Goal: Information Seeking & Learning: Learn about a topic

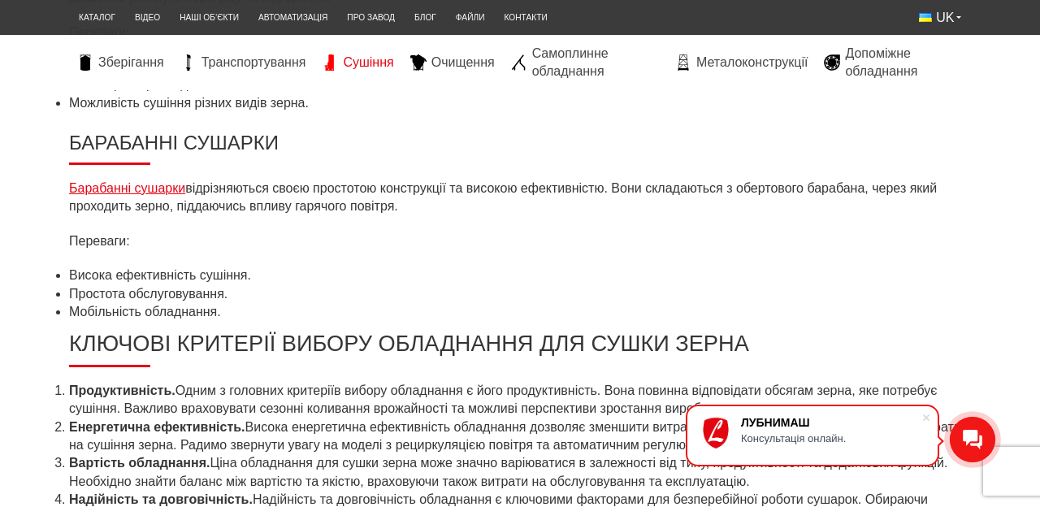
scroll to position [1028, 0]
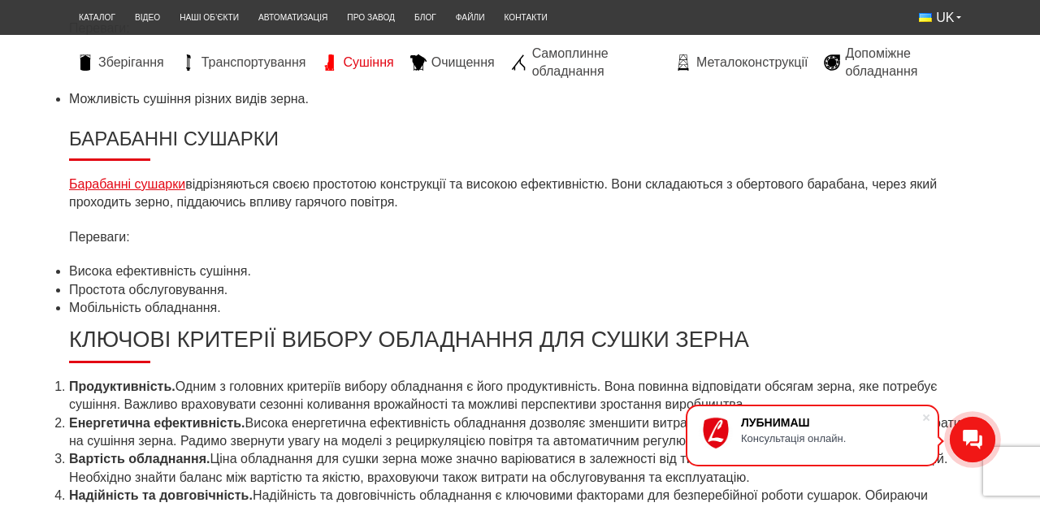
click at [167, 187] on link "Барабанні сушарки" at bounding box center [127, 184] width 116 height 14
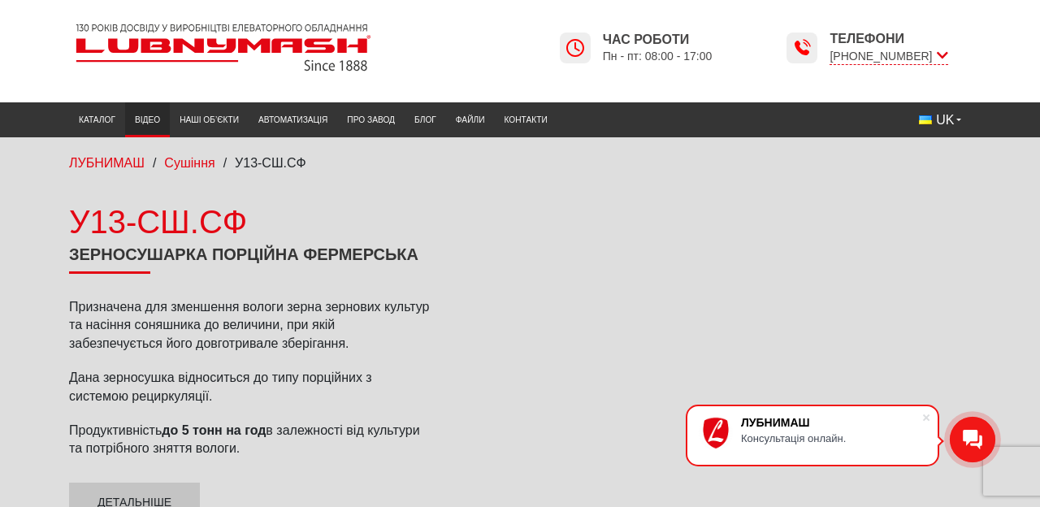
click at [141, 114] on link "Відео" at bounding box center [147, 119] width 45 height 27
